Goal: Communication & Community: Answer question/provide support

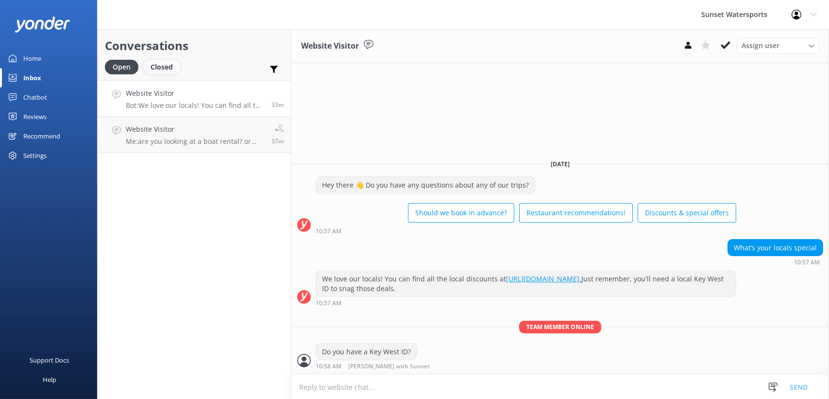
click at [162, 71] on div "Closed" at bounding box center [161, 67] width 37 height 15
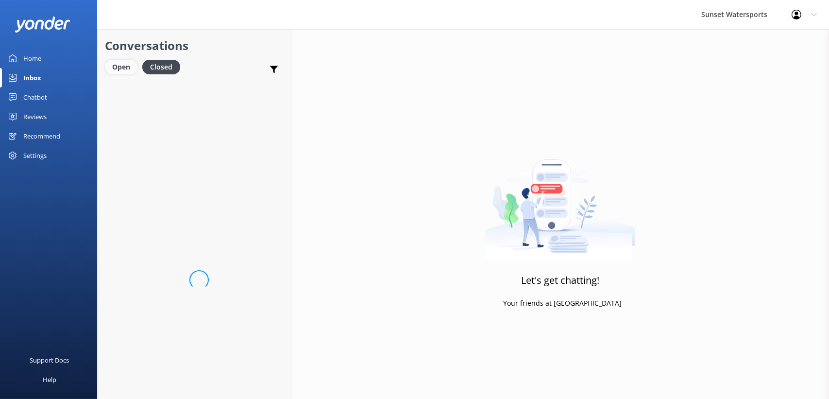
click at [122, 67] on div "Open" at bounding box center [121, 67] width 33 height 15
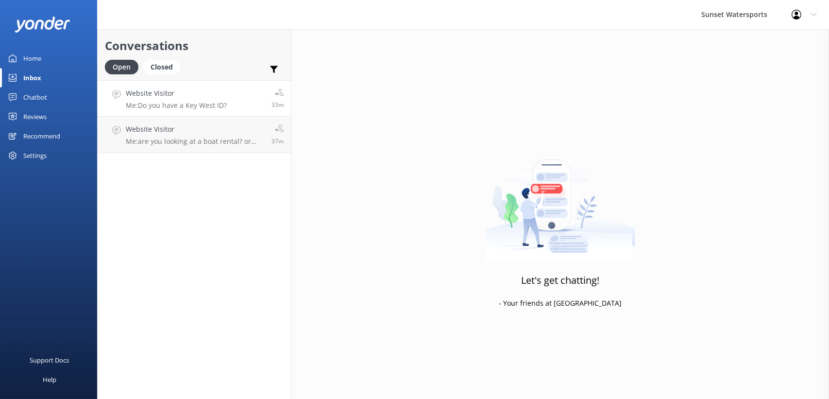
click at [187, 97] on h4 "Website Visitor" at bounding box center [176, 93] width 101 height 11
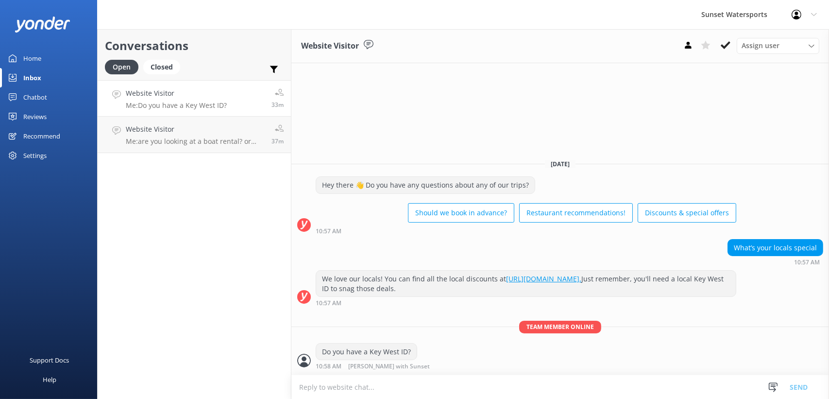
click at [727, 42] on icon at bounding box center [726, 45] width 10 height 10
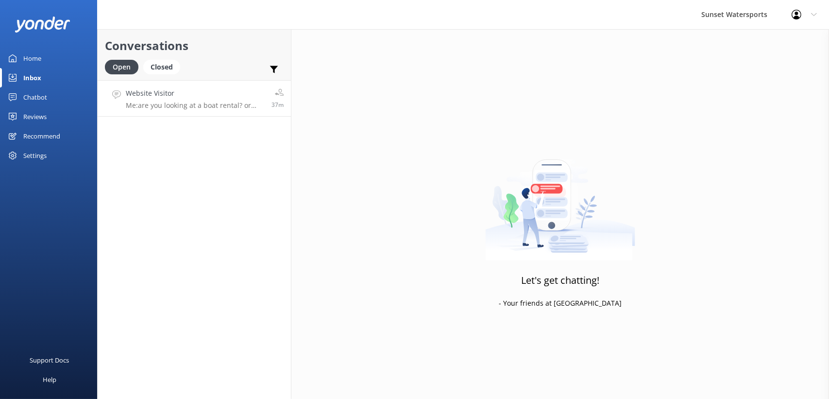
click at [184, 104] on p "Me: are you looking at a boat rental? or going out on one of our excursions?" at bounding box center [195, 105] width 138 height 9
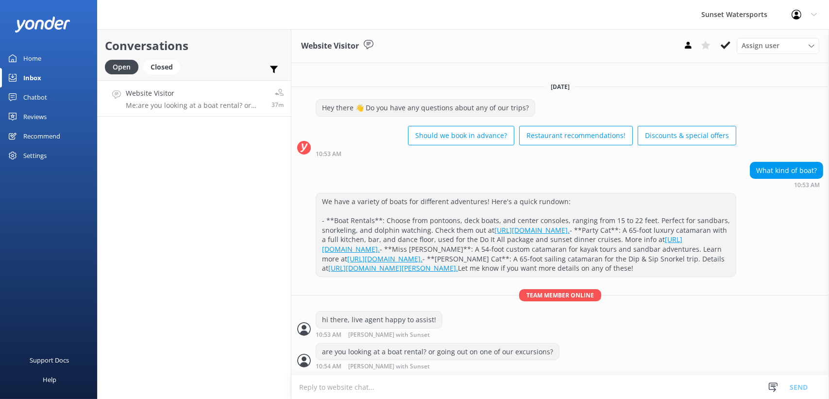
scroll to position [26, 0]
click at [731, 46] on icon at bounding box center [726, 45] width 10 height 10
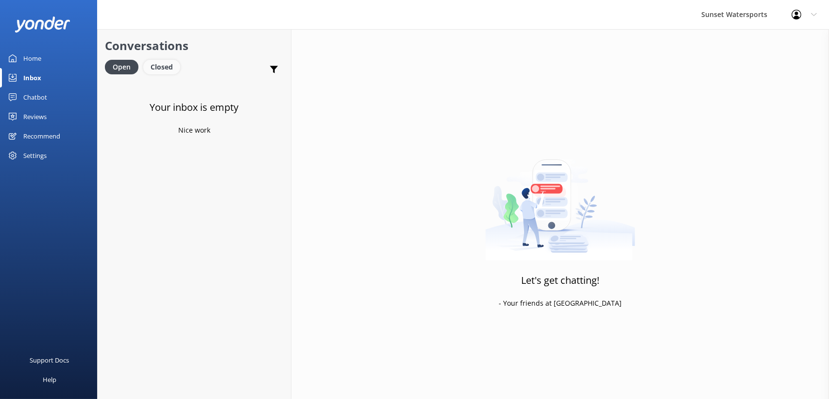
click at [161, 68] on div "Closed" at bounding box center [161, 67] width 37 height 15
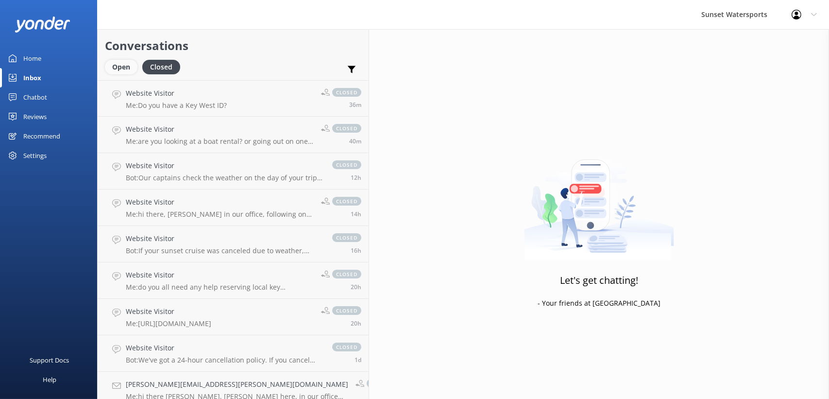
click at [121, 66] on div "Open" at bounding box center [121, 67] width 33 height 15
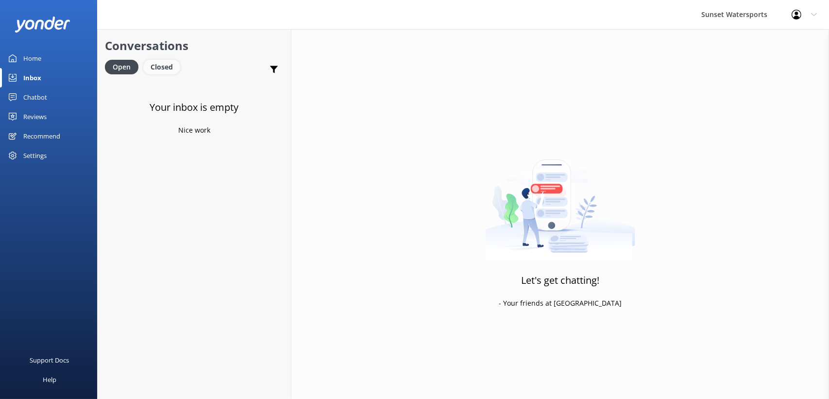
drag, startPoint x: 164, startPoint y: 64, endPoint x: 158, endPoint y: 64, distance: 5.4
click at [164, 64] on div "Closed" at bounding box center [161, 67] width 37 height 15
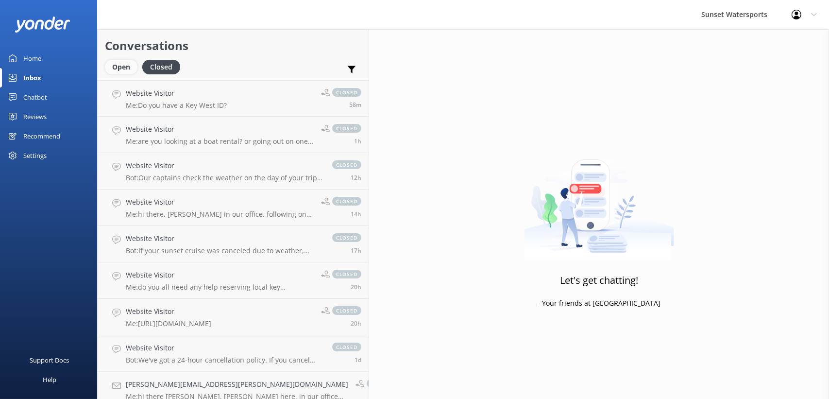
click at [127, 65] on div "Open" at bounding box center [121, 67] width 33 height 15
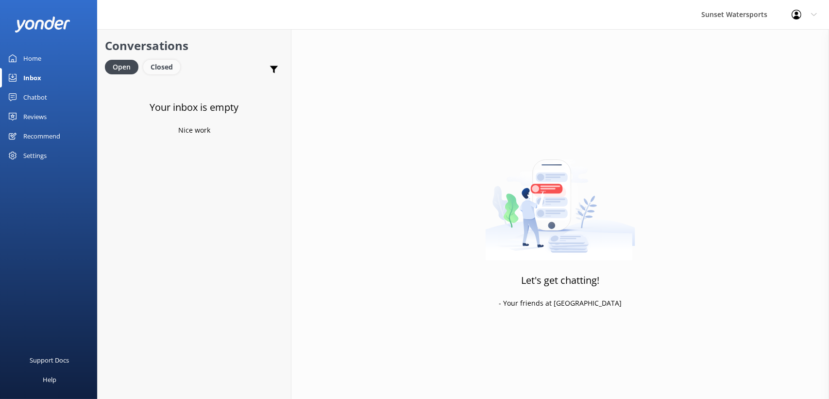
click at [150, 70] on div "Closed" at bounding box center [161, 67] width 37 height 15
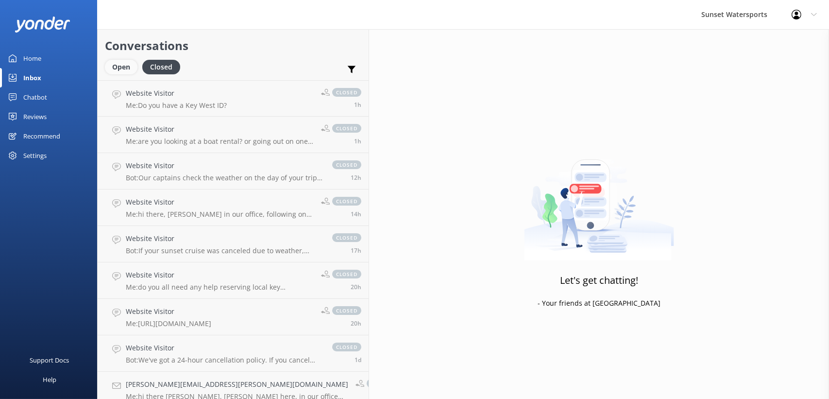
click at [123, 70] on div "Open" at bounding box center [121, 67] width 33 height 15
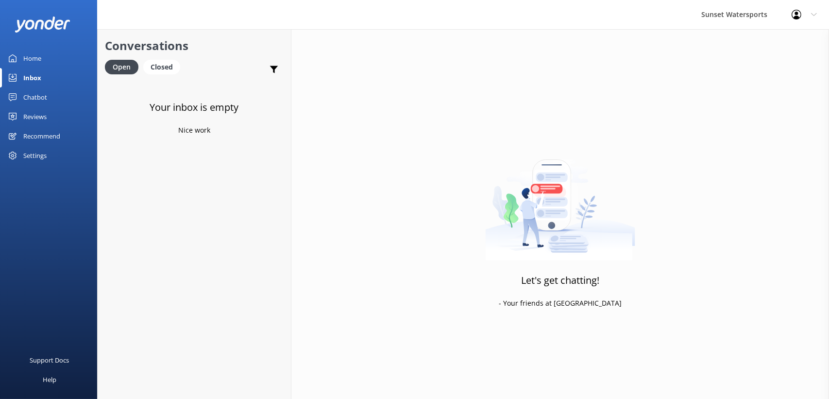
drag, startPoint x: 156, startPoint y: 68, endPoint x: 142, endPoint y: 68, distance: 14.1
click at [155, 69] on div "Closed" at bounding box center [161, 67] width 37 height 15
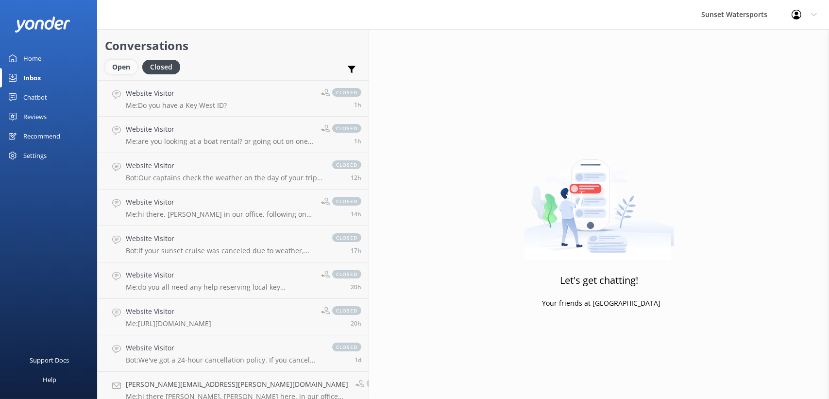
click at [107, 65] on div "Open" at bounding box center [121, 67] width 33 height 15
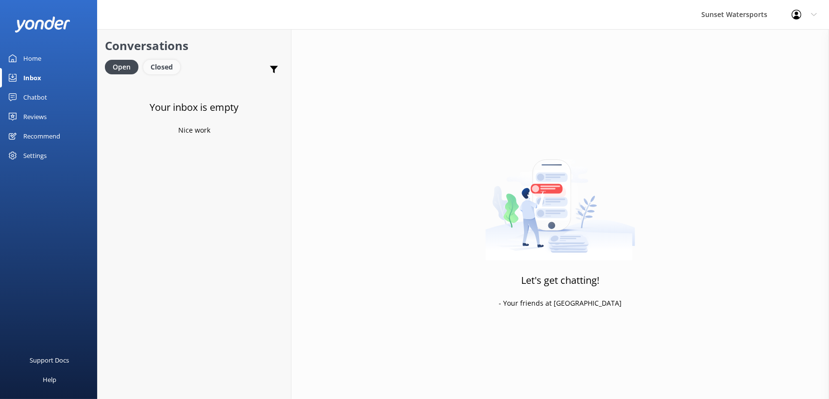
click at [163, 72] on div "Closed" at bounding box center [161, 67] width 37 height 15
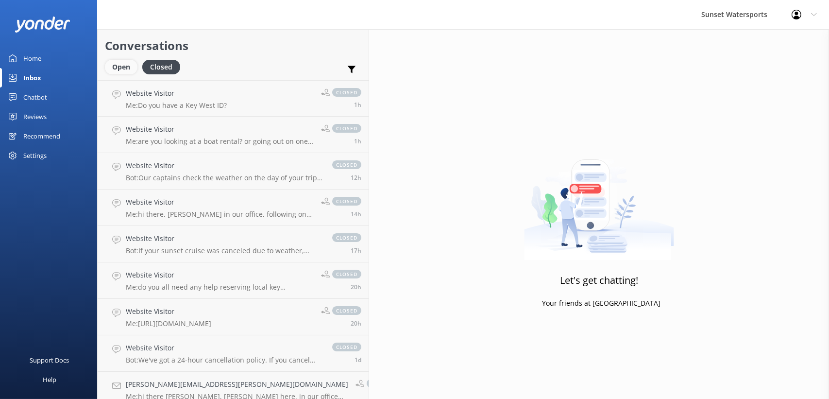
click at [127, 64] on div "Open" at bounding box center [121, 67] width 33 height 15
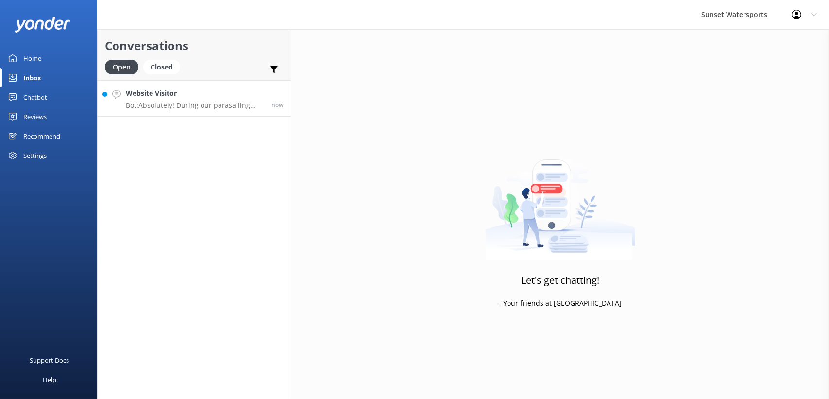
click at [163, 111] on link "Website Visitor Bot: Absolutely! During our parasailing trips, 2 or 3 people ca…" at bounding box center [194, 98] width 193 height 36
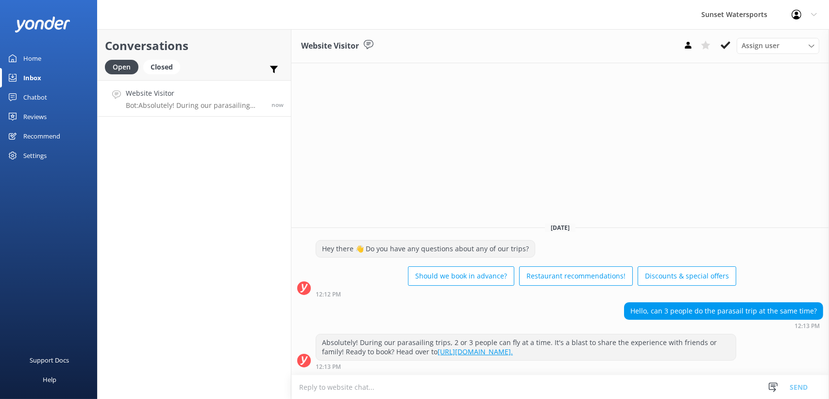
click at [372, 378] on textarea at bounding box center [560, 387] width 538 height 24
click at [342, 385] on textarea at bounding box center [560, 387] width 538 height 24
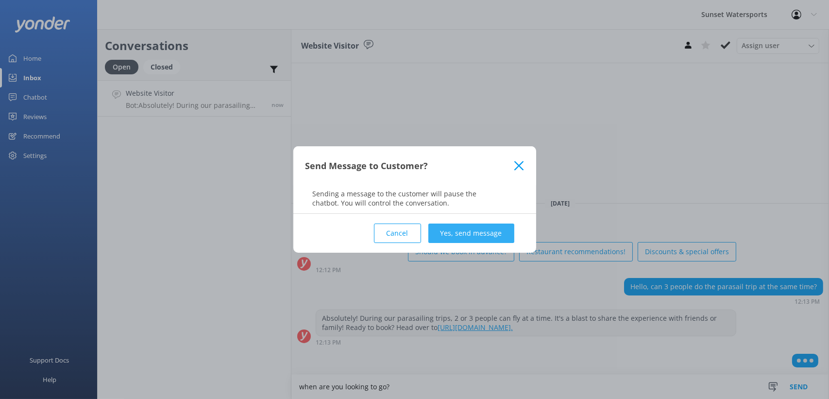
type textarea "when are you looking to go?"
click at [494, 233] on button "Yes, send message" at bounding box center [471, 232] width 86 height 19
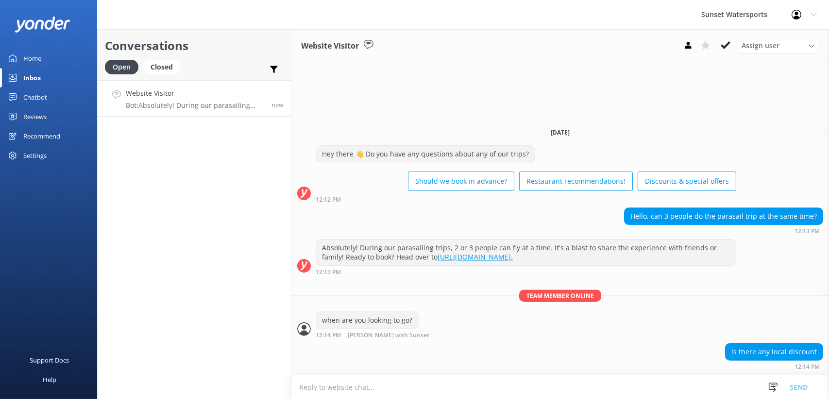
click at [488, 389] on textarea at bounding box center [560, 387] width 538 height 24
type textarea "yes, if you all have a Key West ID, you can get the local rates"
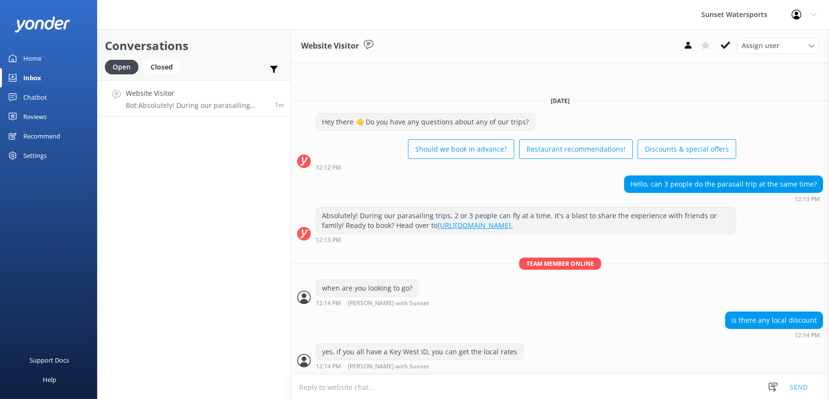
click at [317, 389] on textarea at bounding box center [560, 387] width 538 height 24
type textarea "do you all have Key West ID?"
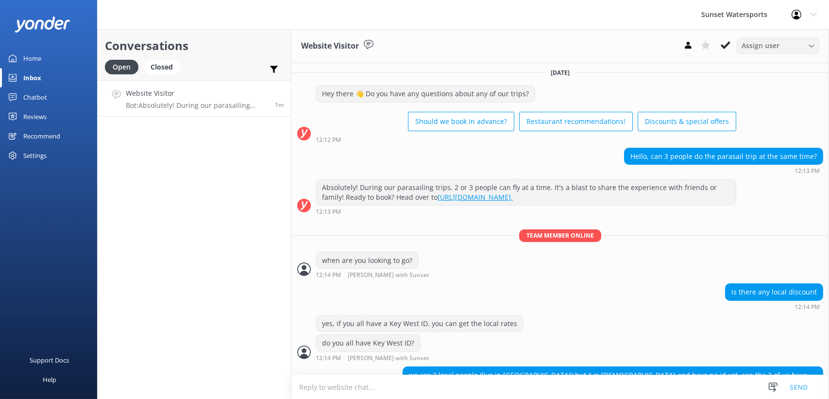
scroll to position [34, 0]
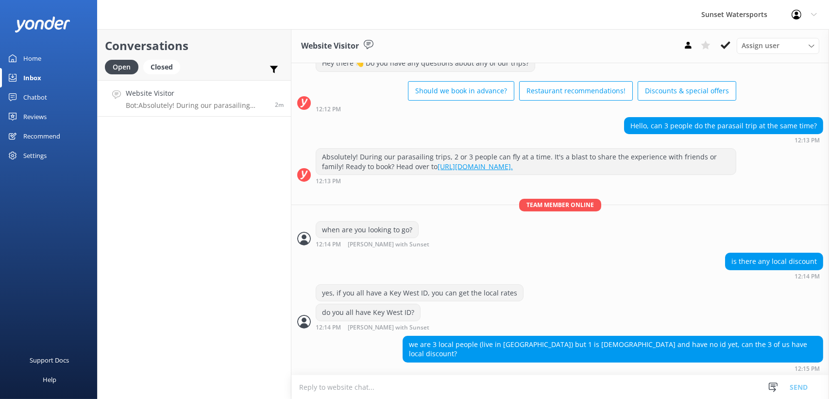
click at [323, 387] on textarea at bounding box center [560, 387] width 538 height 24
type textarea "sure, you just set that up through the main office [PHONE_NUMBER]"
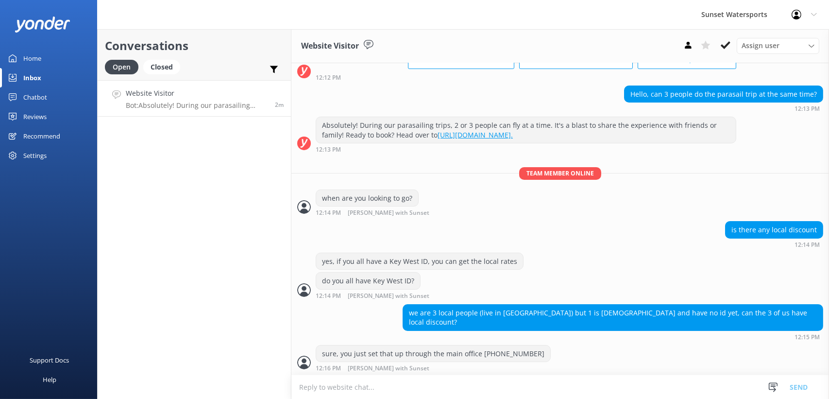
click at [326, 391] on textarea at bounding box center [560, 387] width 538 height 24
paste textarea "[URL][DOMAIN_NAME]"
type textarea "and here's a link to the local rates for parasail and all our other deals too! …"
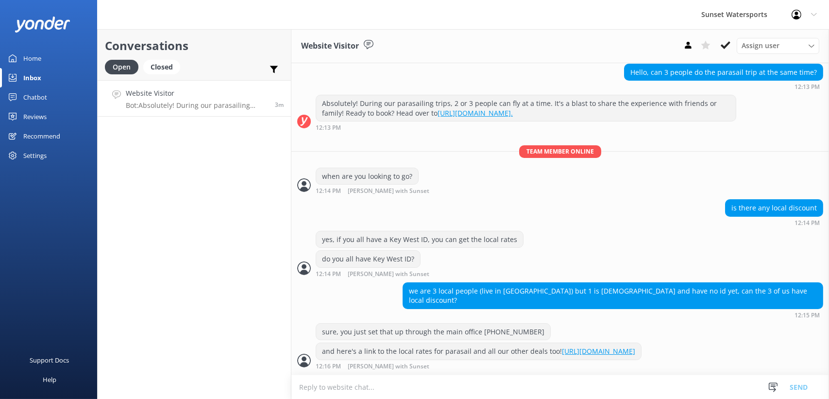
scroll to position [95, 0]
click at [305, 380] on textarea at bounding box center [560, 387] width 538 height 24
type textarea "the sandbar trips are great!"
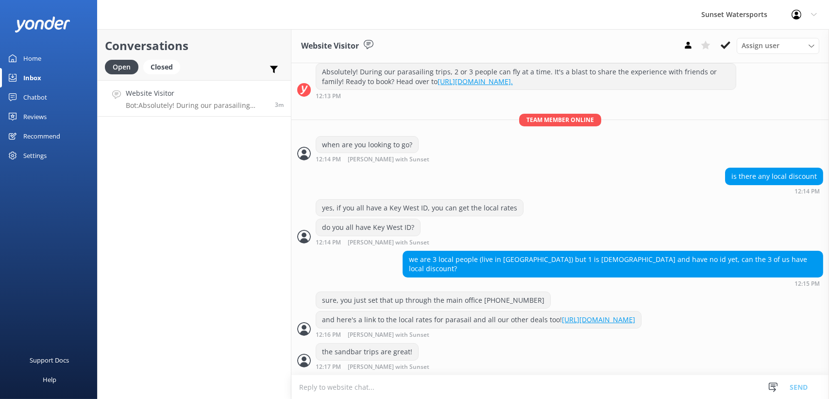
scroll to position [126, 0]
click at [217, 293] on div "Conversations Open Closed Important Assigned to me Unassigned SMS Website Visit…" at bounding box center [194, 214] width 194 height 370
click at [171, 69] on div "Closed" at bounding box center [161, 67] width 37 height 15
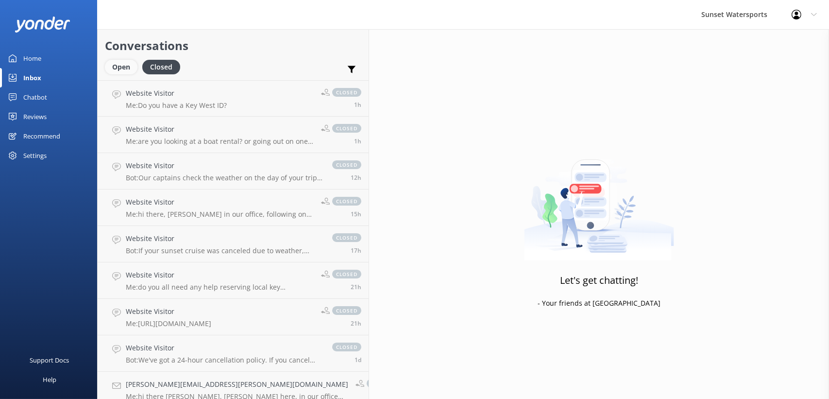
click at [117, 65] on div "Open" at bounding box center [121, 67] width 33 height 15
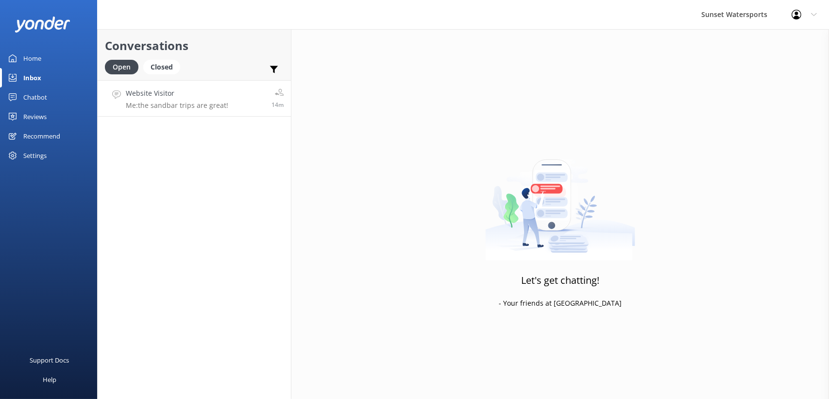
click at [187, 99] on h4 "Website Visitor" at bounding box center [177, 93] width 103 height 11
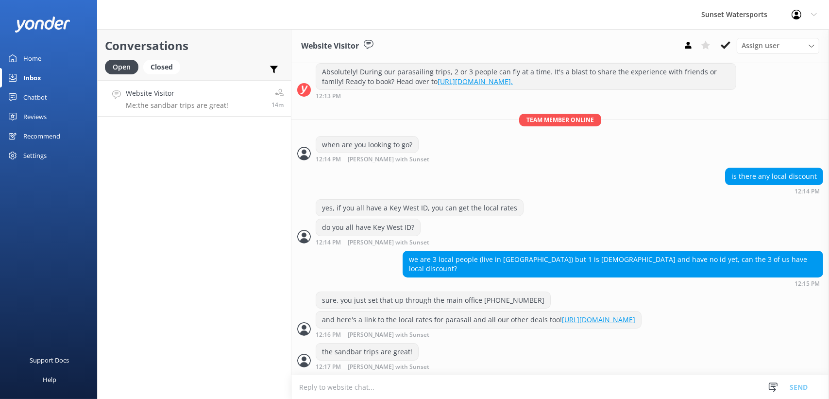
scroll to position [126, 0]
click at [728, 42] on use at bounding box center [726, 45] width 10 height 8
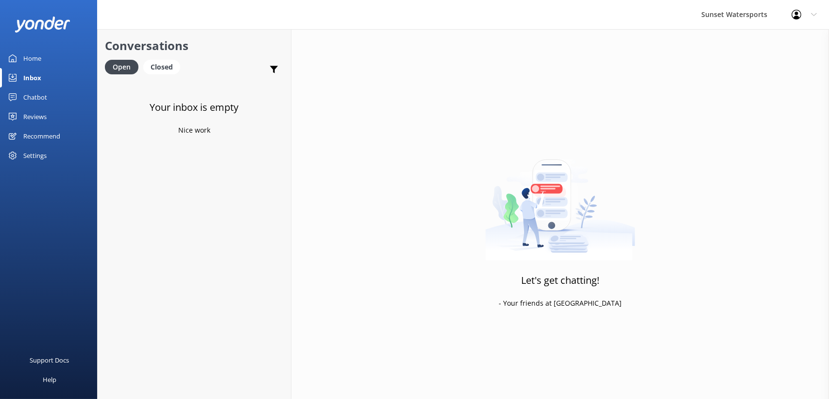
click at [166, 181] on div "Your inbox is empty Nice work" at bounding box center [194, 279] width 193 height 399
click at [168, 66] on div "Closed" at bounding box center [161, 67] width 37 height 15
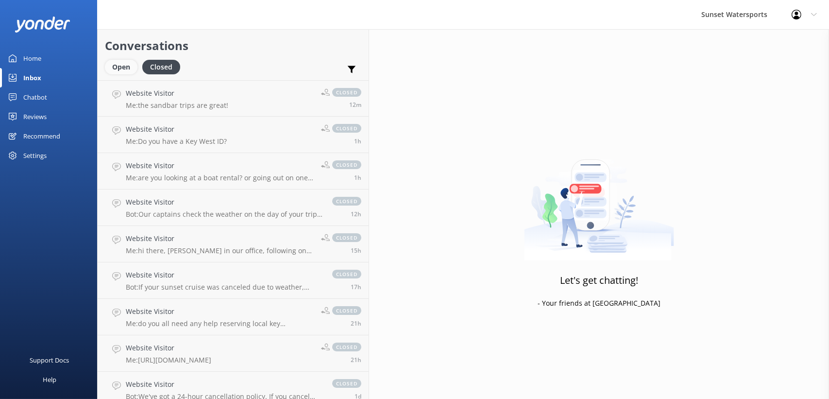
click at [120, 67] on div "Open" at bounding box center [121, 67] width 33 height 15
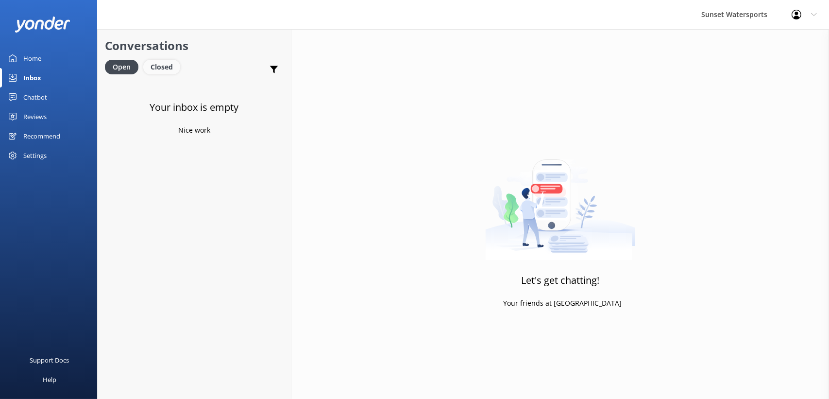
click at [164, 65] on div "Closed" at bounding box center [161, 67] width 37 height 15
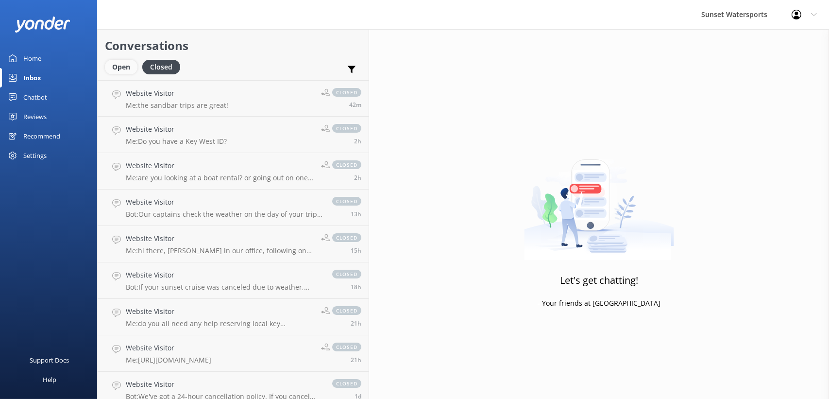
click at [123, 69] on div "Open" at bounding box center [121, 67] width 33 height 15
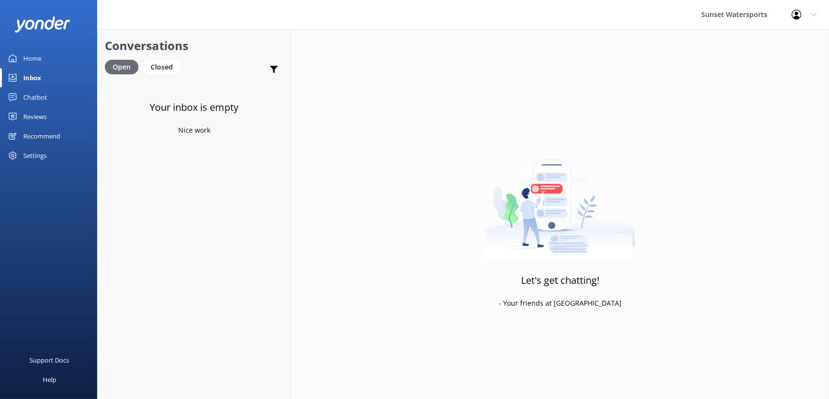
click at [131, 72] on div "Open" at bounding box center [122, 67] width 34 height 15
click at [162, 67] on div "Closed" at bounding box center [161, 67] width 37 height 15
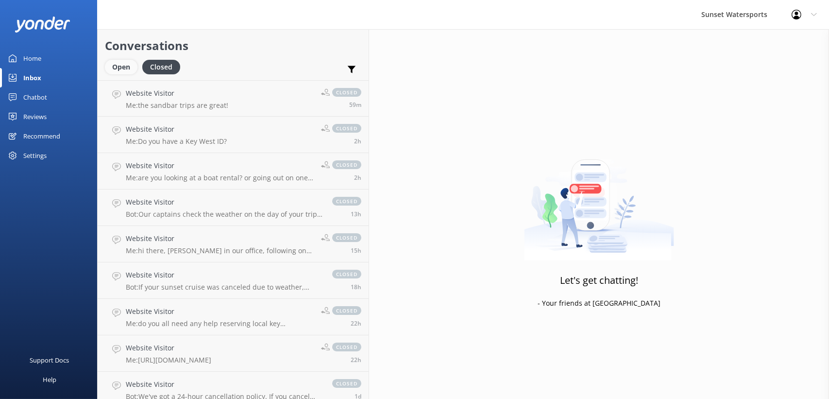
click at [119, 67] on div "Open" at bounding box center [121, 67] width 33 height 15
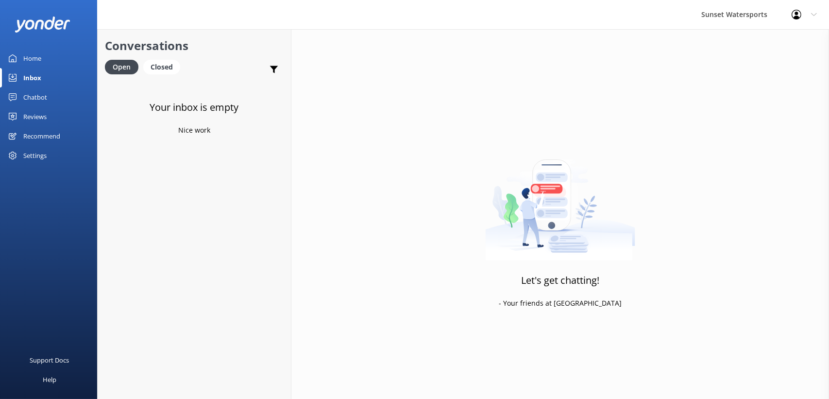
click at [152, 58] on div "Conversations Open Closed Important Assigned to me Unassigned SMS" at bounding box center [194, 54] width 193 height 51
click at [153, 65] on div "Closed" at bounding box center [161, 67] width 37 height 15
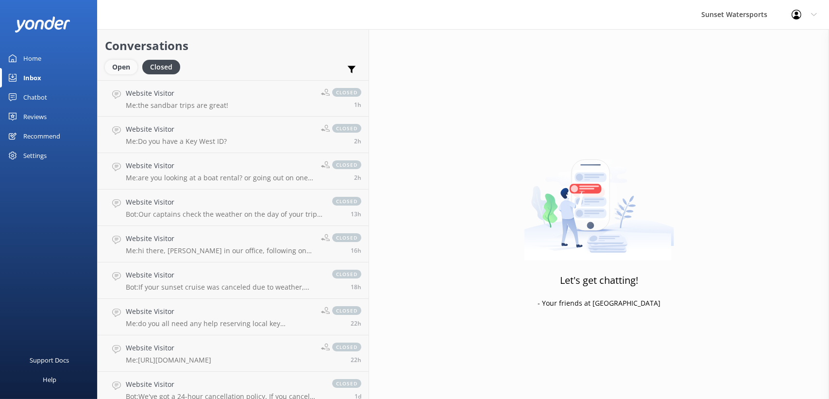
click at [113, 69] on div "Open" at bounding box center [121, 67] width 33 height 15
